Goal: Task Accomplishment & Management: Manage account settings

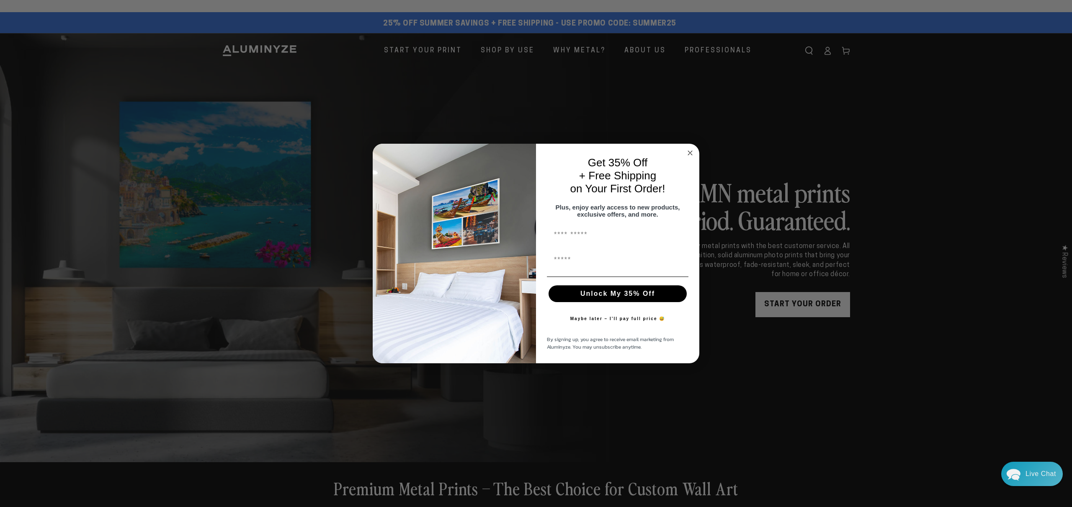
click at [690, 148] on circle "Close dialog" at bounding box center [690, 153] width 10 height 10
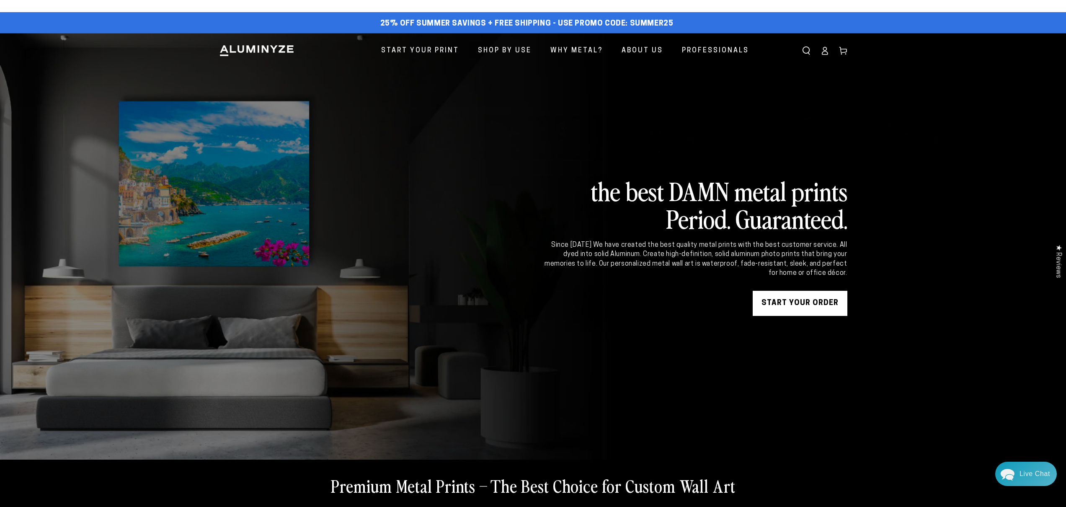
click at [825, 50] on ellipse at bounding box center [824, 48] width 3 height 3
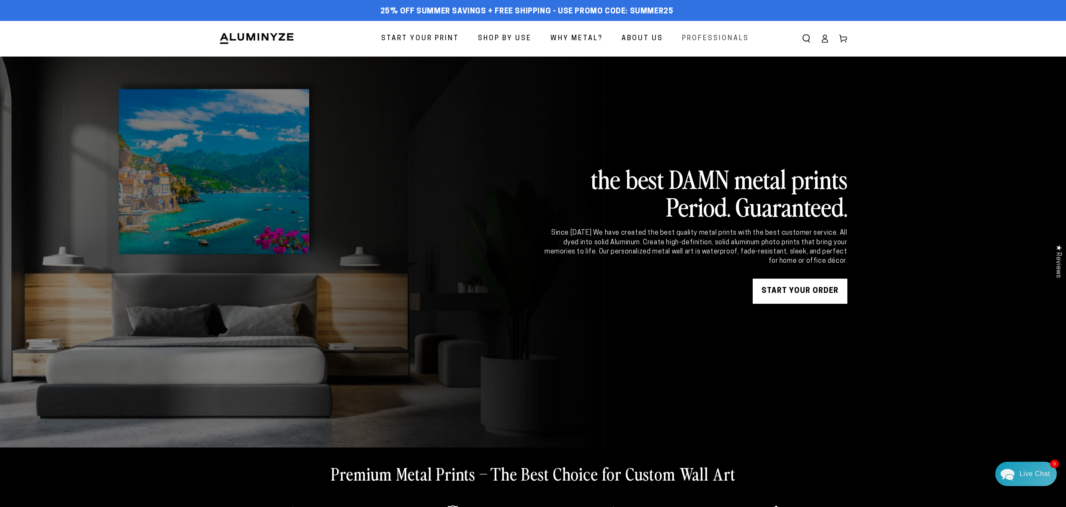
click at [727, 37] on span "Professionals" at bounding box center [715, 39] width 67 height 12
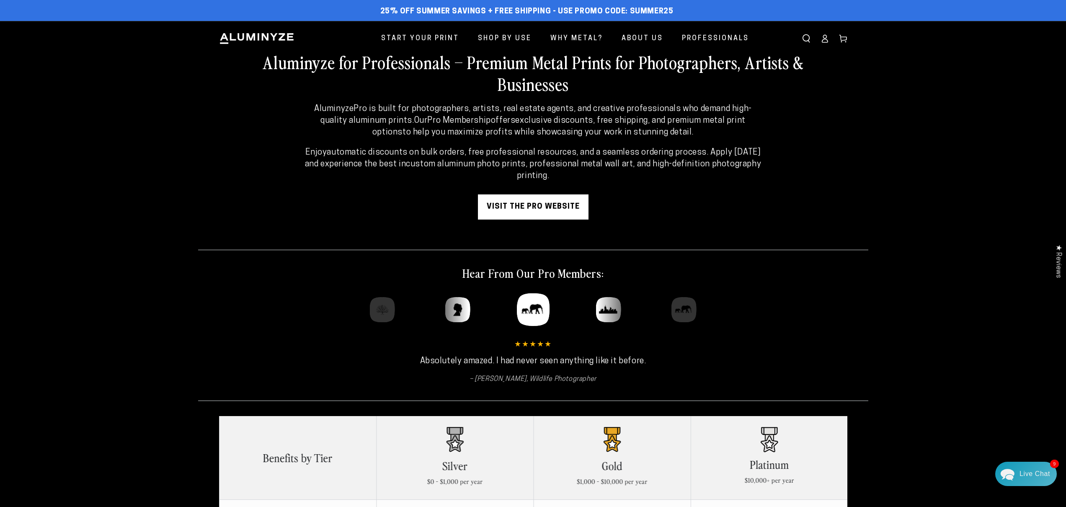
click at [840, 39] on use at bounding box center [842, 39] width 7 height 8
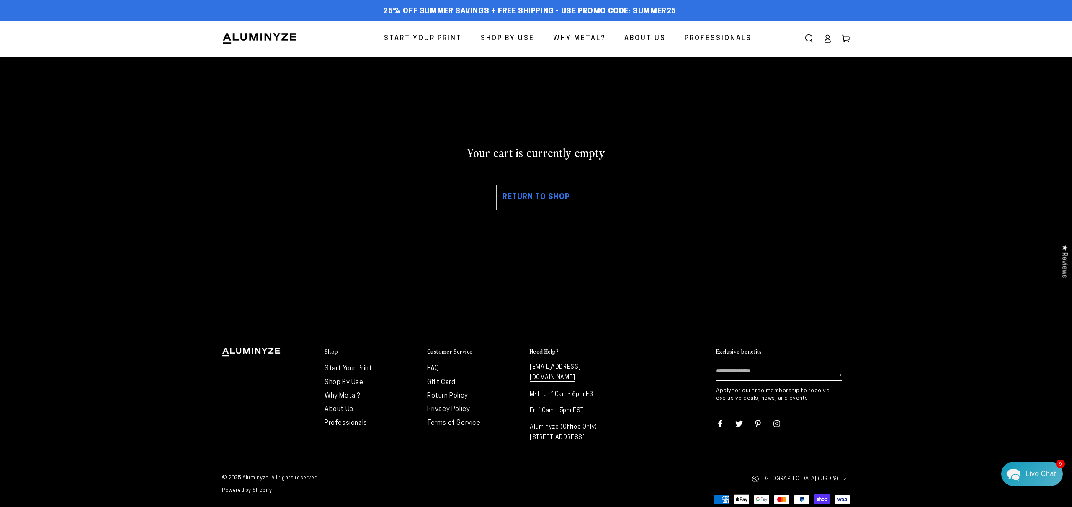
click at [578, 38] on span "Why Metal?" at bounding box center [579, 39] width 52 height 12
click at [847, 40] on icon at bounding box center [846, 38] width 8 height 8
click at [827, 37] on icon at bounding box center [827, 38] width 8 height 8
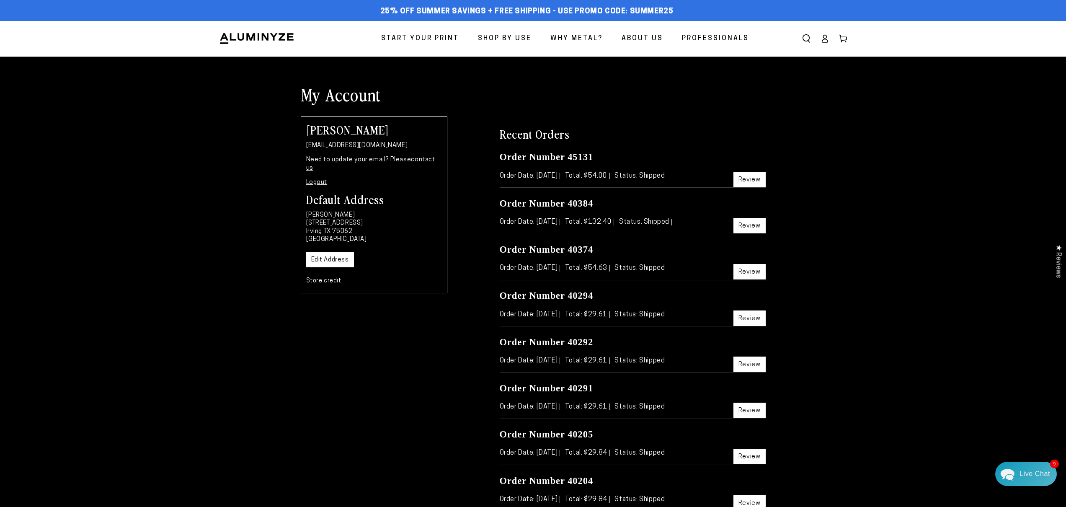
click at [749, 179] on link "Review" at bounding box center [749, 179] width 32 height 15
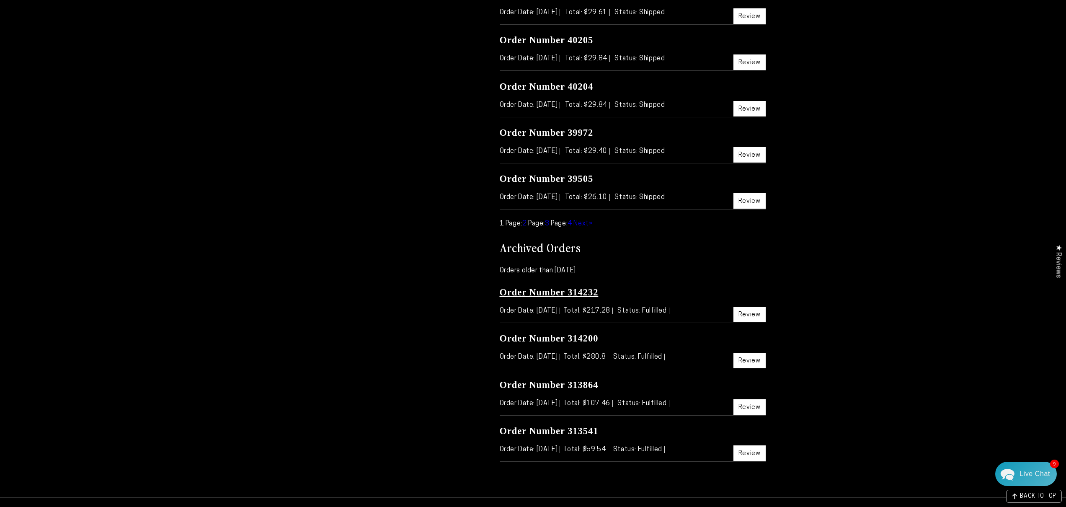
scroll to position [394, 0]
click at [527, 223] on link "2" at bounding box center [524, 223] width 5 height 7
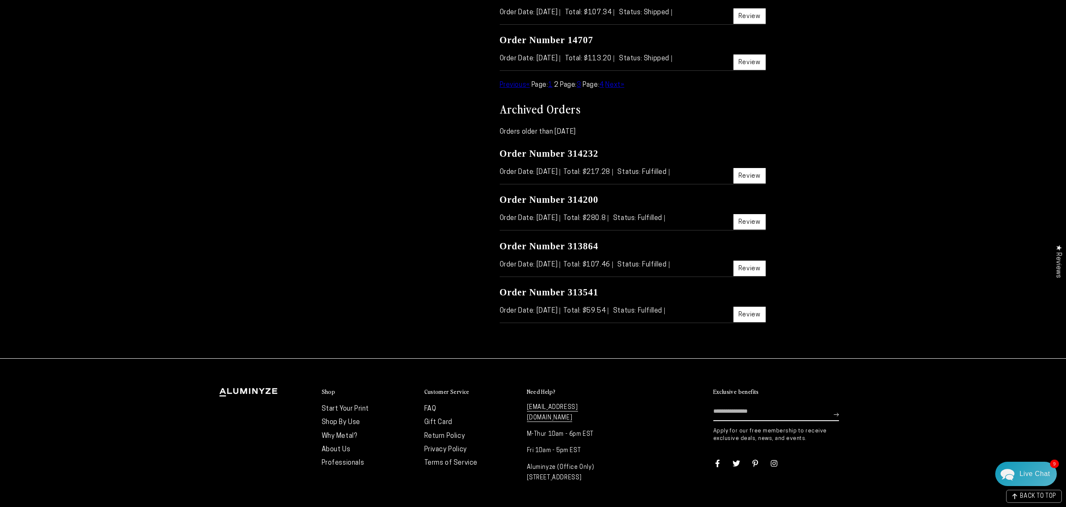
scroll to position [427, 0]
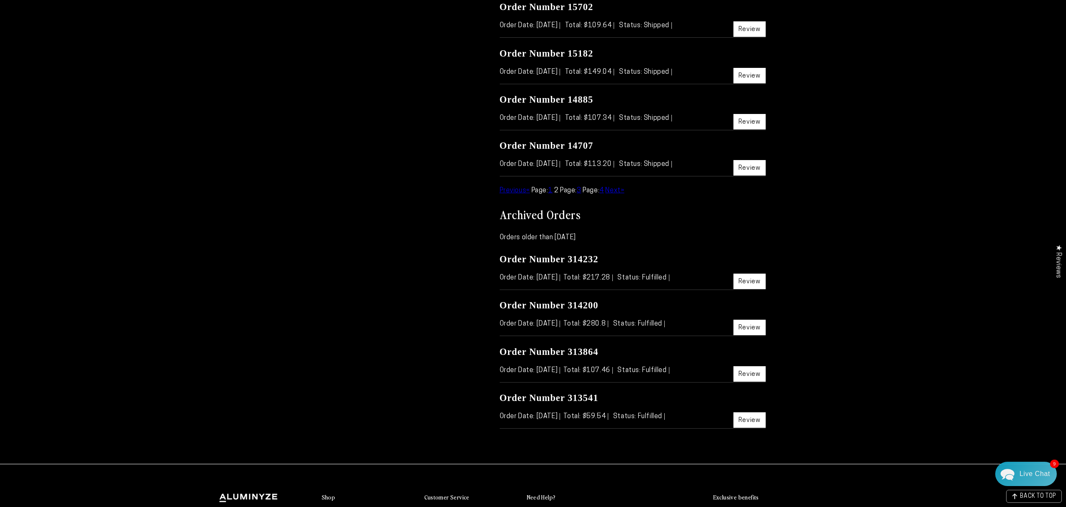
click at [620, 190] on span "Next" at bounding box center [612, 190] width 15 height 7
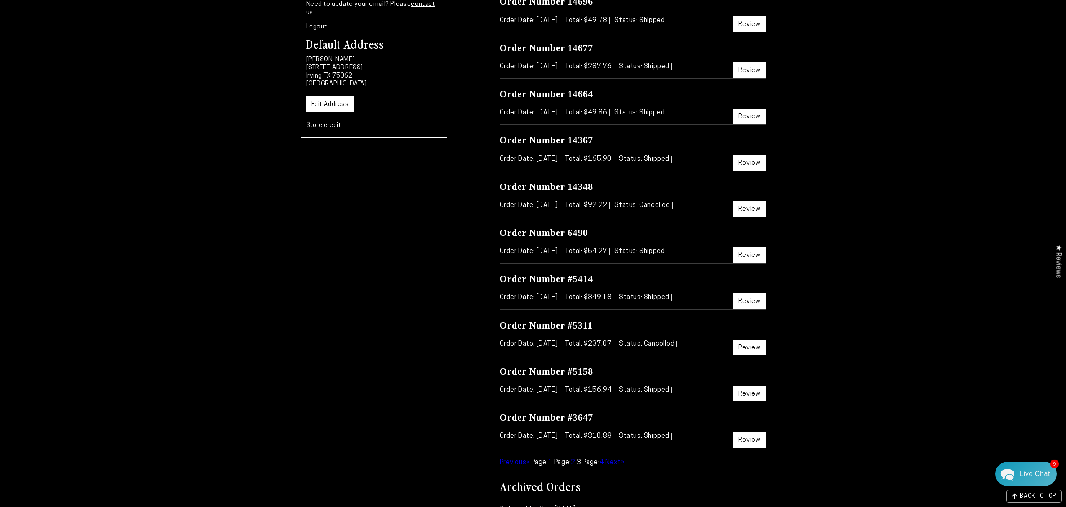
scroll to position [226, 0]
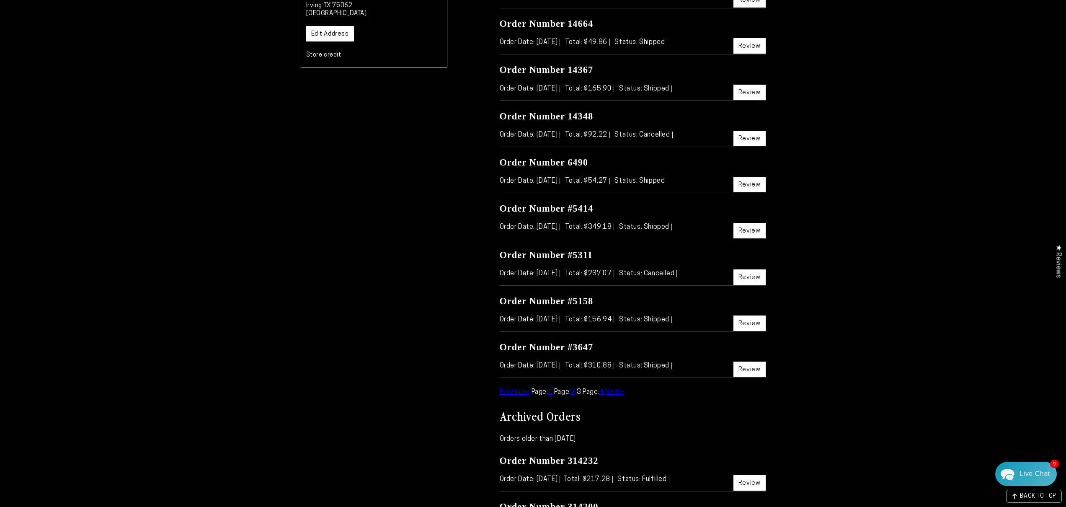
click at [620, 389] on span "Next" at bounding box center [612, 392] width 15 height 7
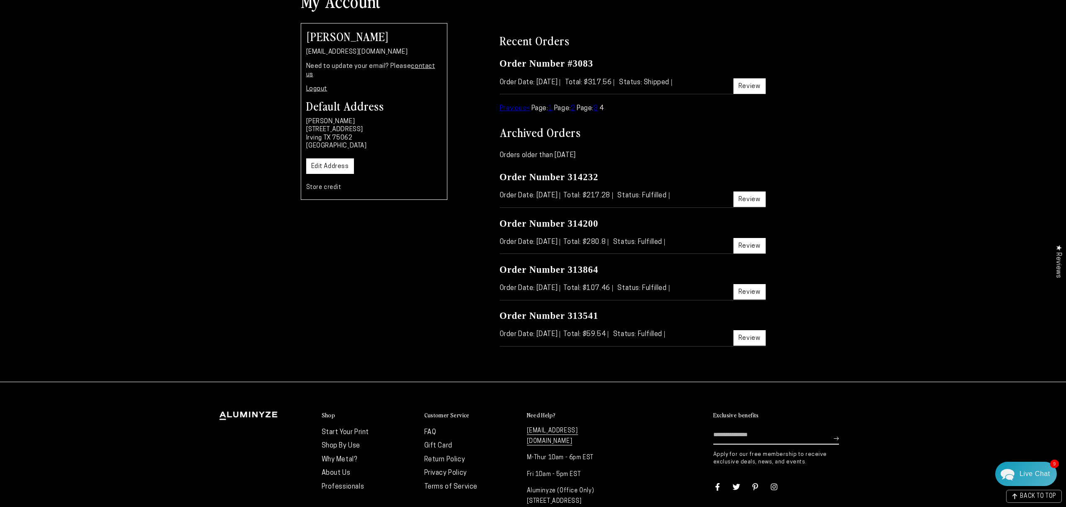
scroll to position [48, 0]
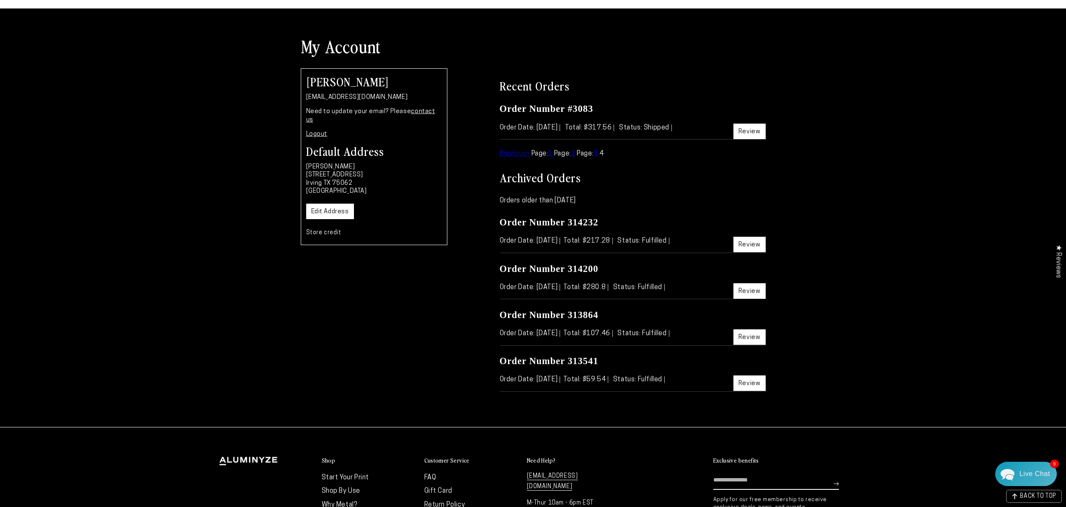
click at [598, 154] on link "3" at bounding box center [595, 153] width 5 height 7
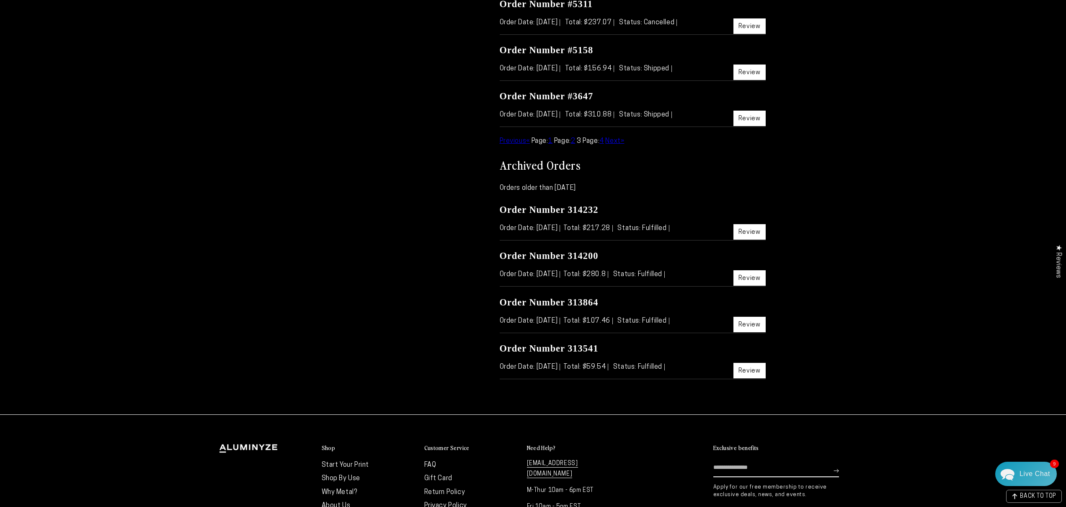
scroll to position [437, 0]
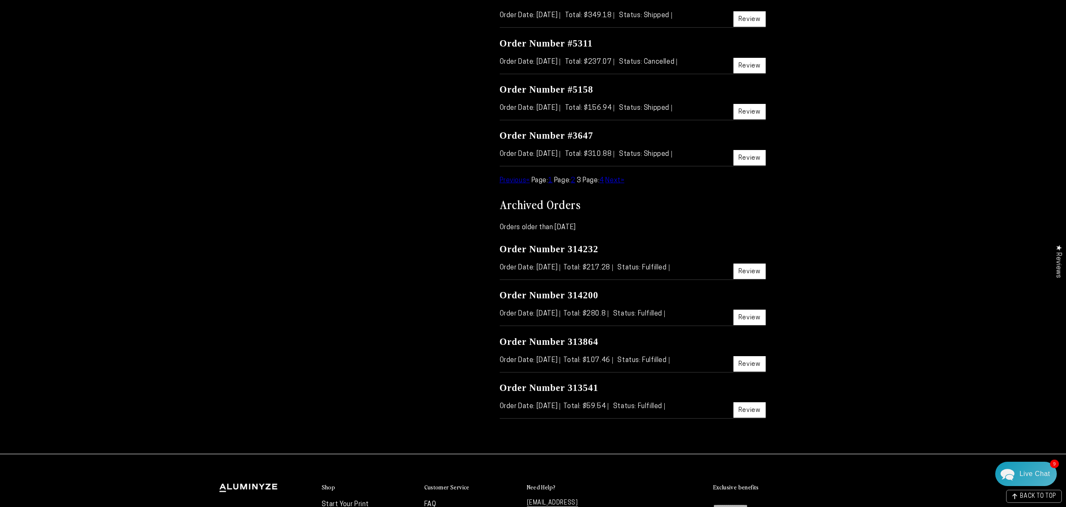
click at [616, 179] on span "Next" at bounding box center [612, 180] width 15 height 7
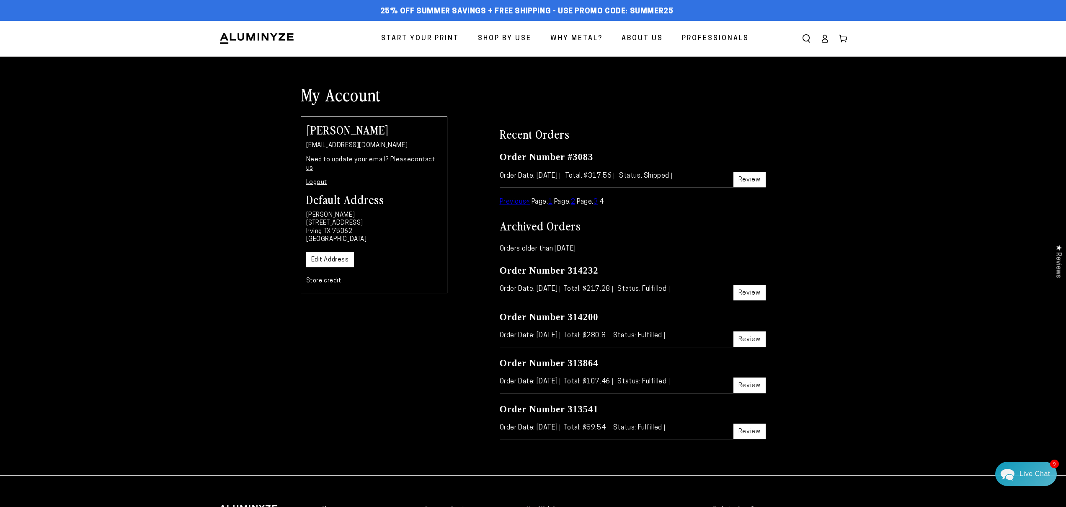
click at [512, 199] on span "Previous" at bounding box center [512, 201] width 27 height 7
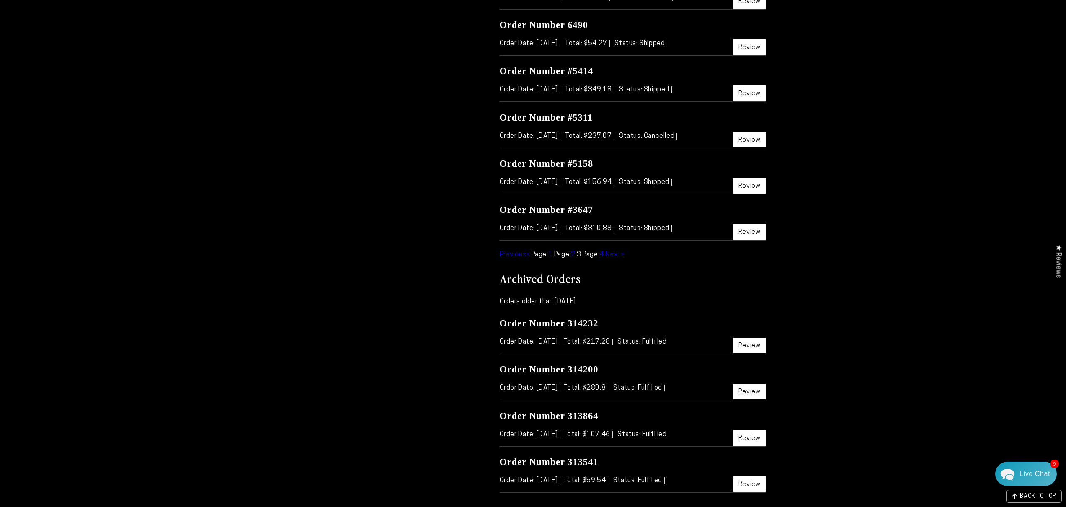
scroll to position [364, 0]
click at [553, 253] on link "1" at bounding box center [550, 253] width 5 height 7
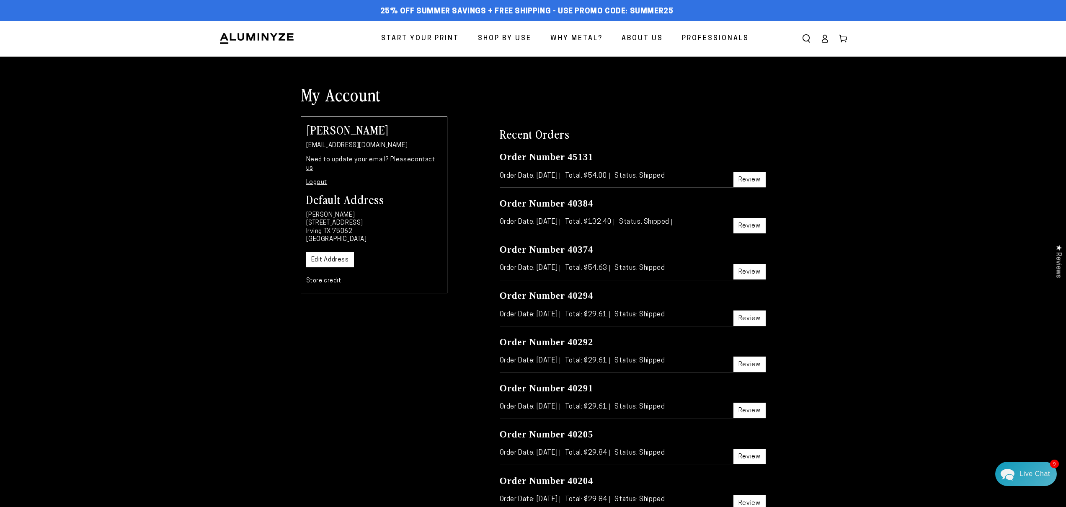
click at [742, 181] on link "Review" at bounding box center [749, 179] width 32 height 15
click at [821, 38] on icon at bounding box center [824, 38] width 8 height 8
click at [823, 39] on icon at bounding box center [824, 38] width 8 height 8
click at [822, 39] on icon at bounding box center [824, 38] width 8 height 8
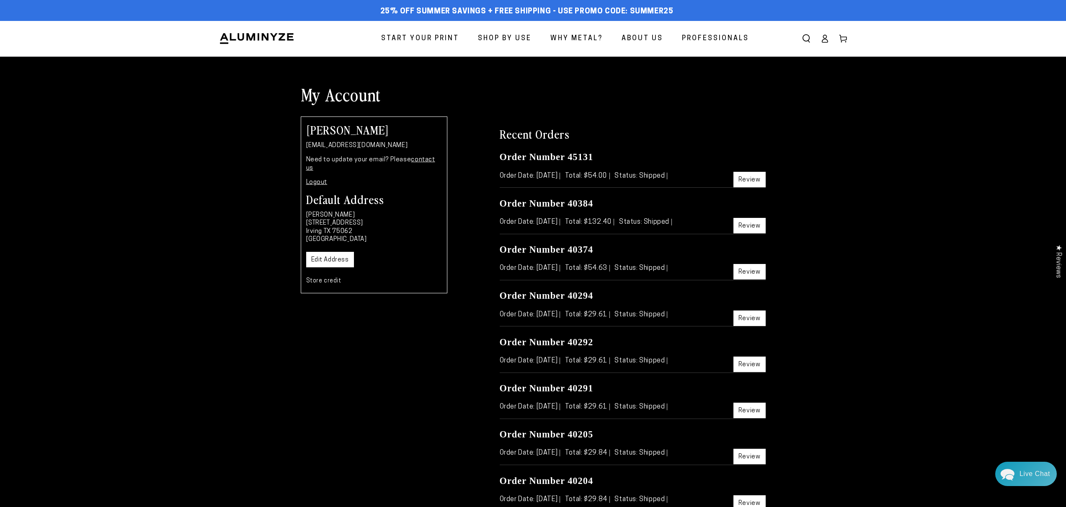
click at [844, 37] on icon at bounding box center [843, 38] width 8 height 8
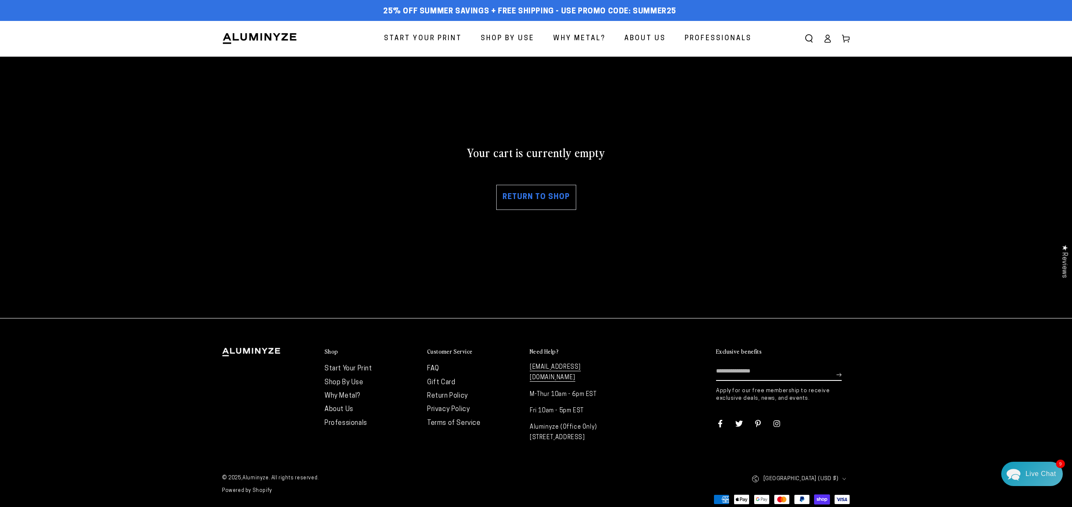
click at [806, 37] on icon "Search our site" at bounding box center [809, 38] width 8 height 8
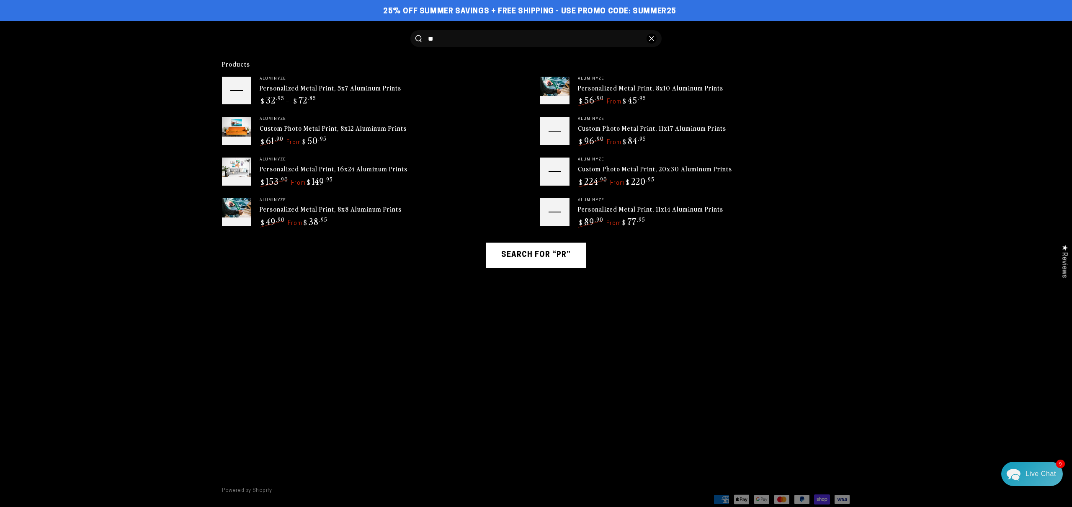
type input "*"
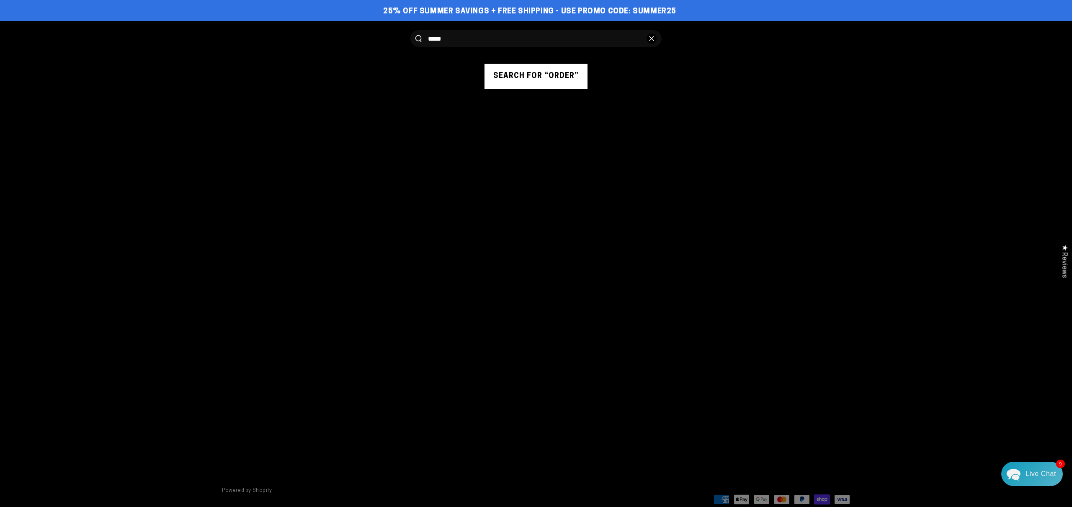
type input "*****"
click at [415, 35] on button "Search our site" at bounding box center [418, 38] width 6 height 7
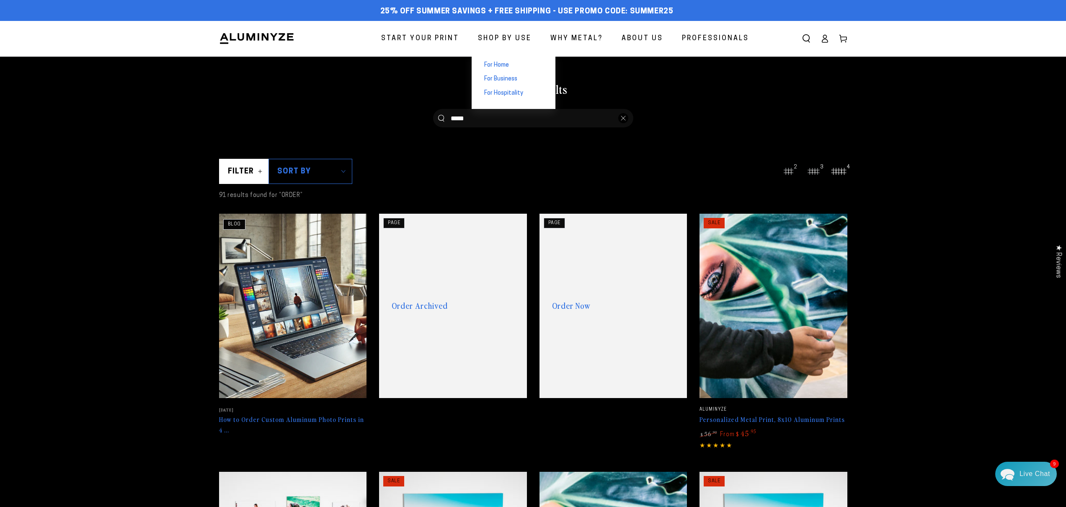
click at [509, 64] on span "For Home" at bounding box center [496, 65] width 25 height 8
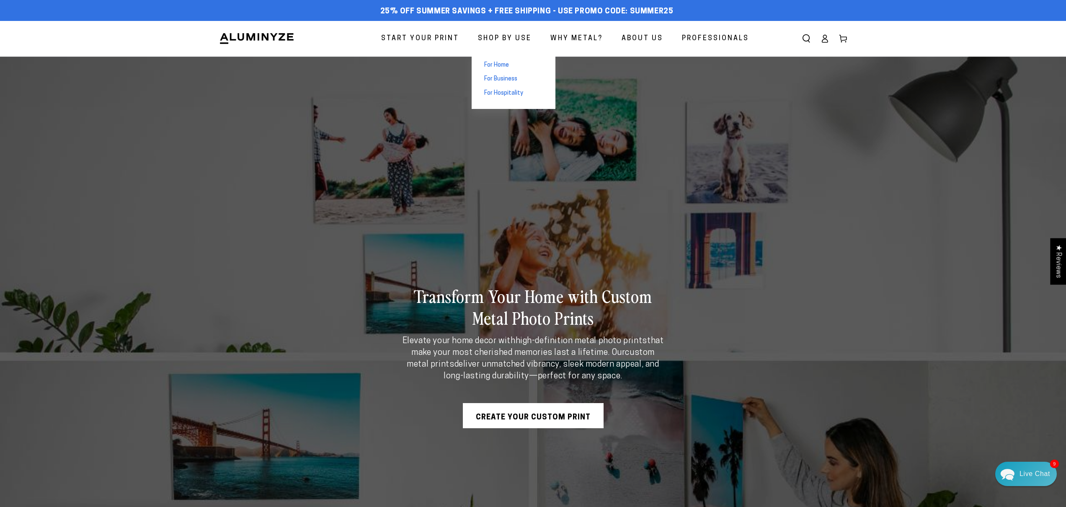
click at [517, 81] on span "For Business" at bounding box center [500, 79] width 33 height 8
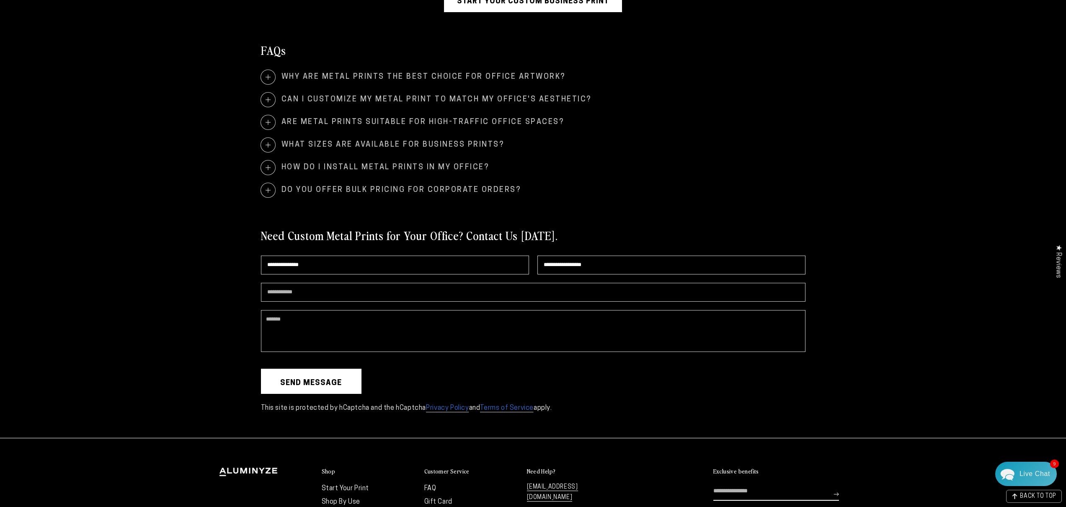
scroll to position [1869, 0]
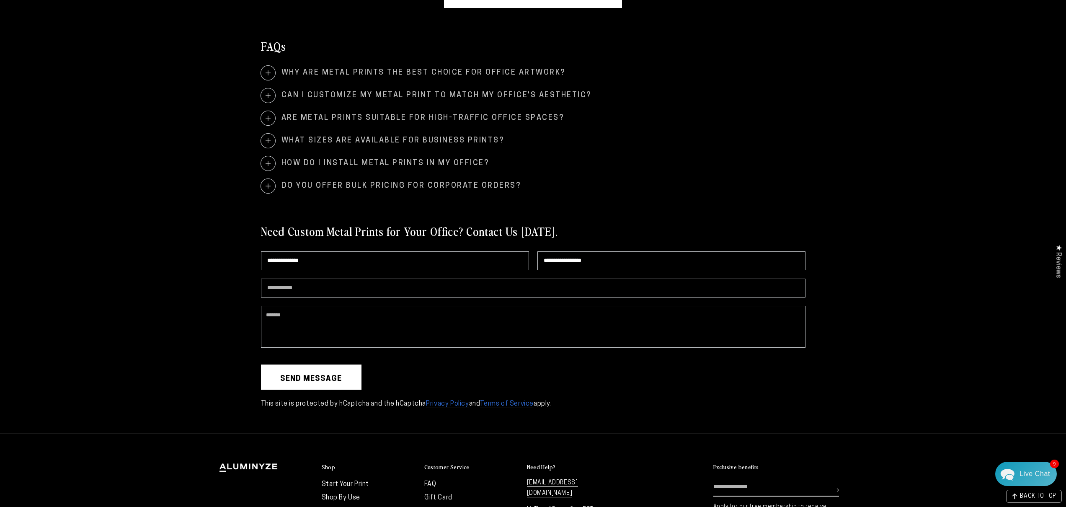
click at [459, 69] on span "Why are metal prints the best choice for office artwork?" at bounding box center [533, 73] width 544 height 14
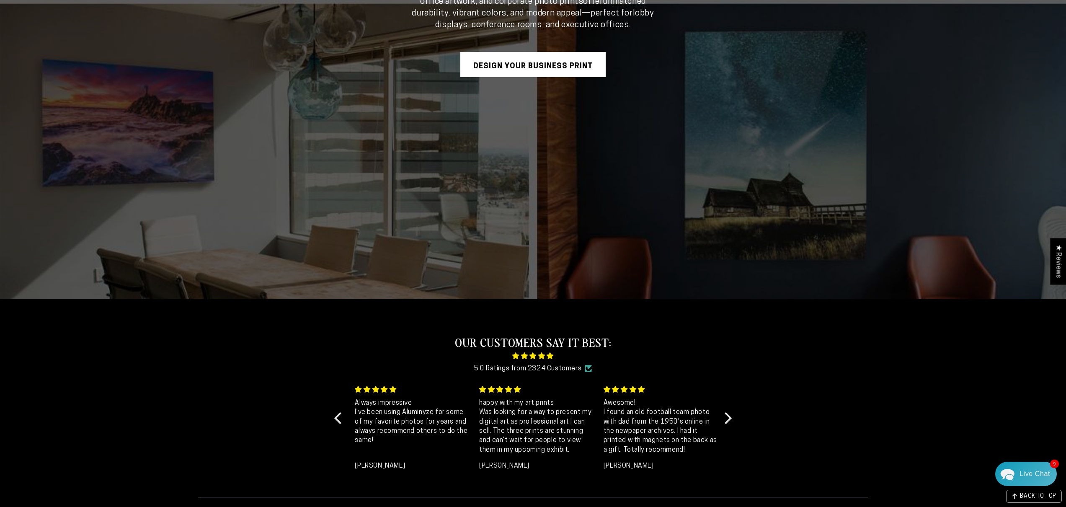
scroll to position [0, 0]
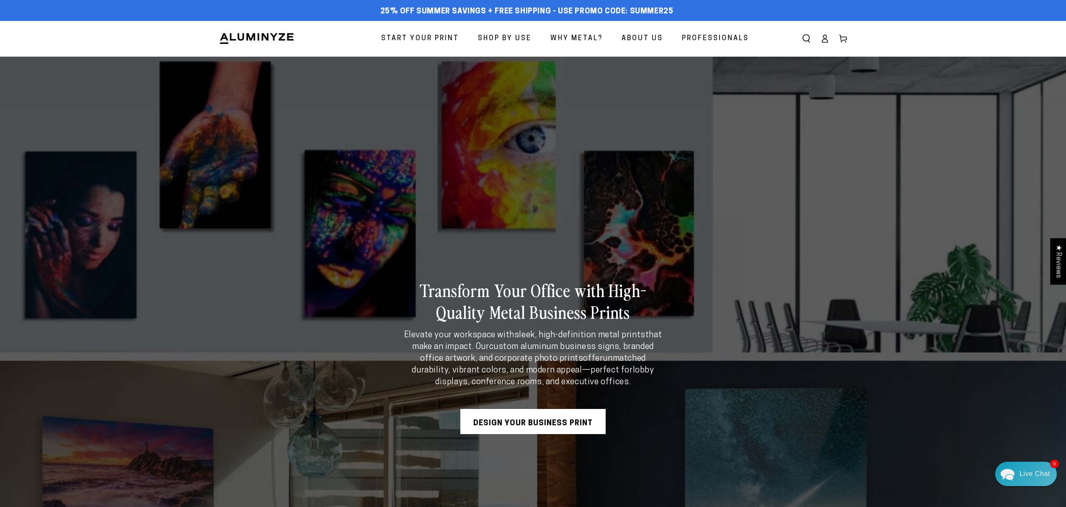
click at [824, 39] on icon at bounding box center [823, 40] width 5 height 3
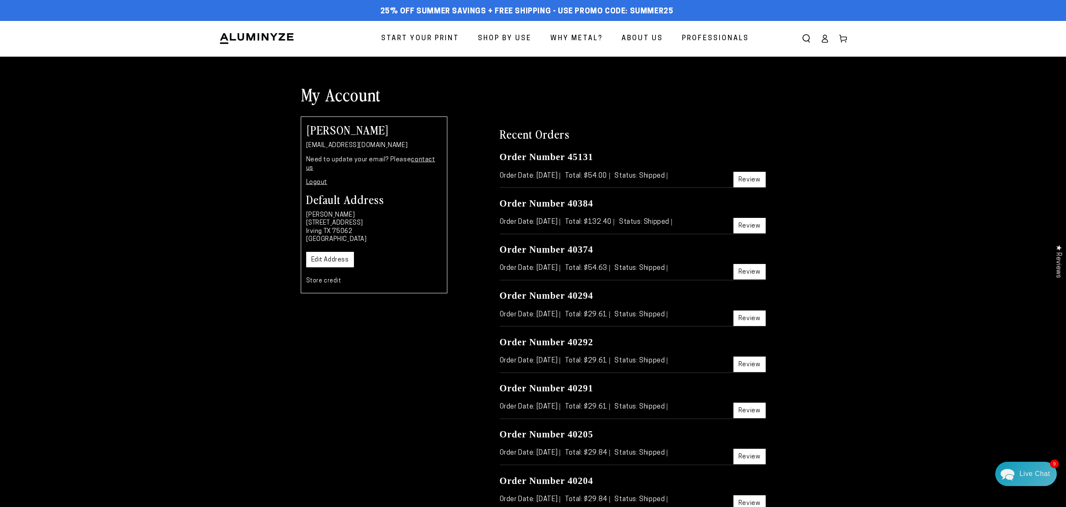
click at [326, 278] on link "Store credit" at bounding box center [323, 281] width 35 height 6
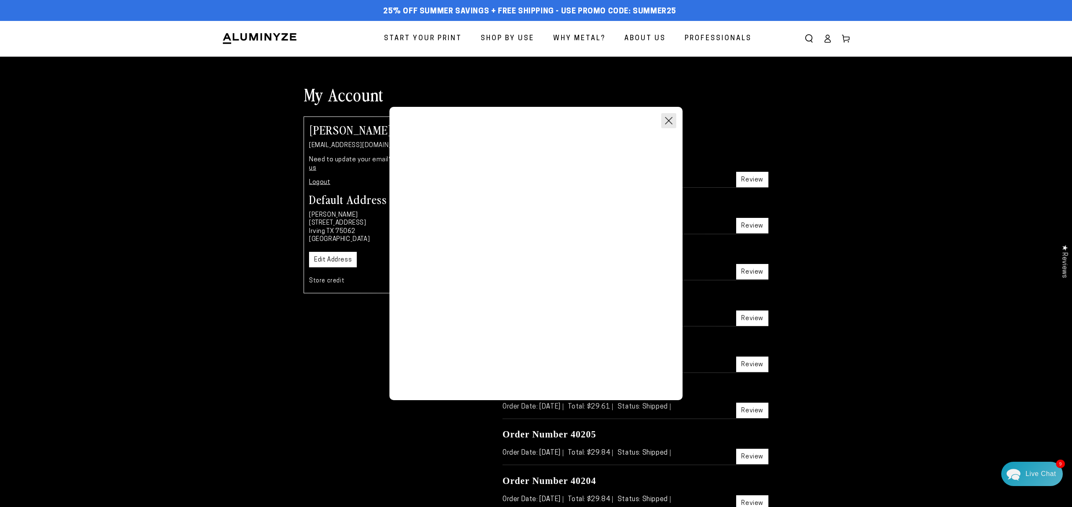
click at [667, 120] on button "Close Modal" at bounding box center [668, 120] width 15 height 15
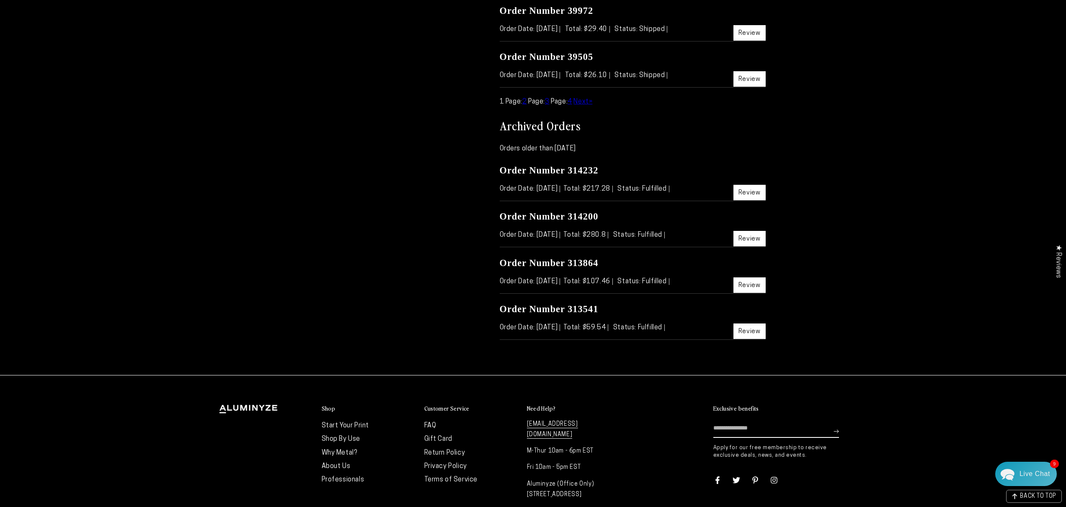
scroll to position [572, 0]
